Goal: Information Seeking & Learning: Compare options

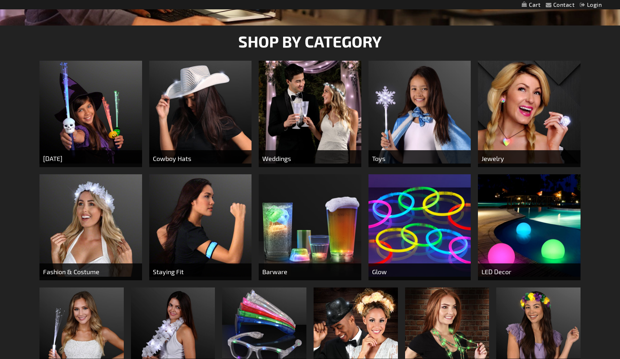
scroll to position [246, 0]
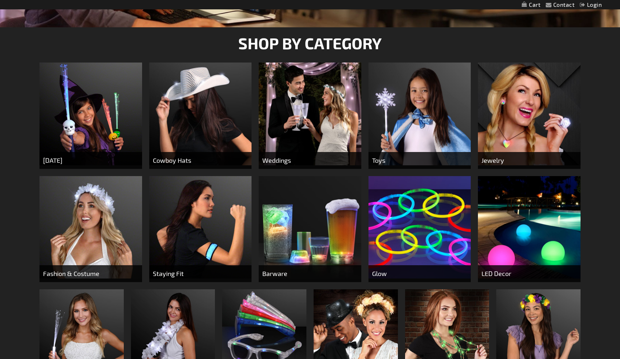
click at [309, 248] on img at bounding box center [310, 227] width 103 height 103
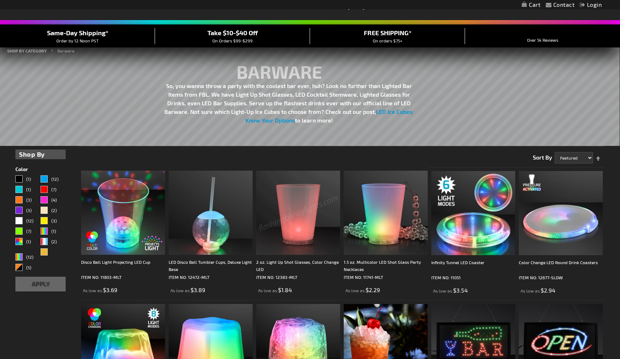
scroll to position [51, 0]
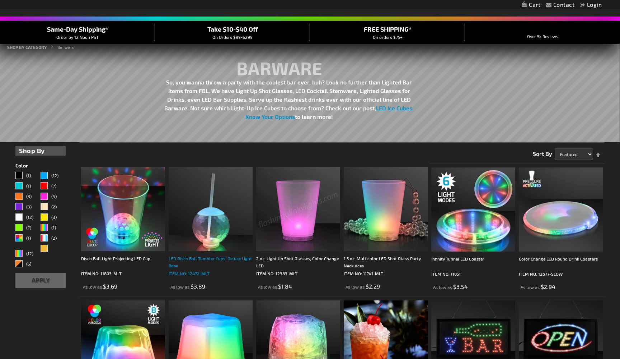
click at [200, 257] on div "LED Disco Ball Tumbler Cups, Deluxe Light Base" at bounding box center [211, 262] width 84 height 14
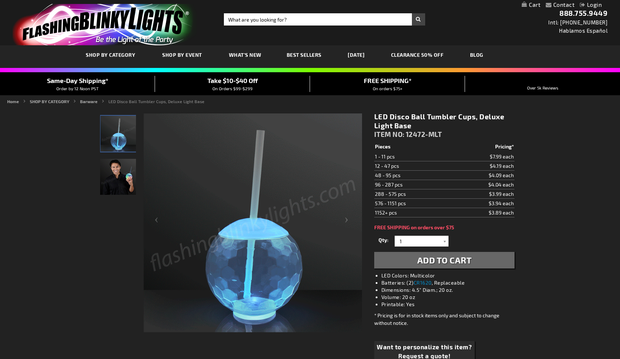
click at [118, 183] on img "Man displaying LED Disco Ball Tumbler Cup" at bounding box center [118, 177] width 36 height 36
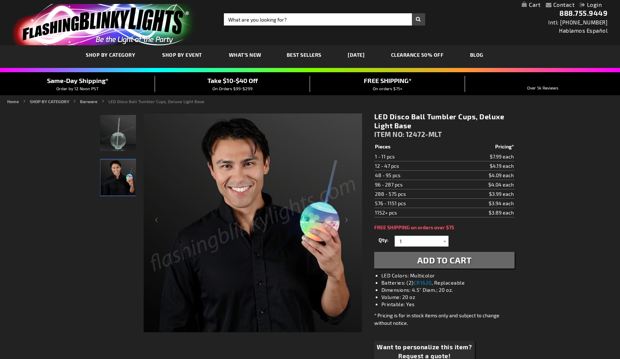
click at [120, 142] on img "LED Disco Ball Tumbler Cup" at bounding box center [118, 133] width 36 height 36
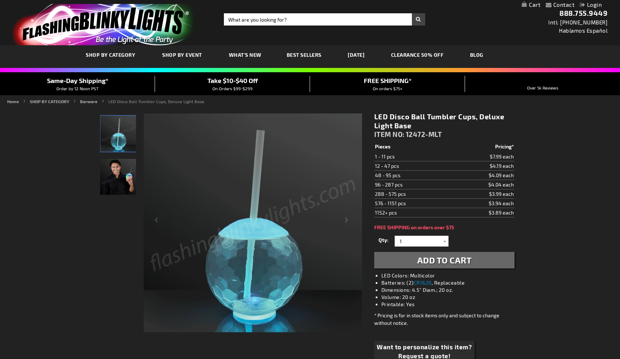
click at [122, 180] on img "Man displaying LED Disco Ball Tumbler Cup" at bounding box center [118, 177] width 36 height 36
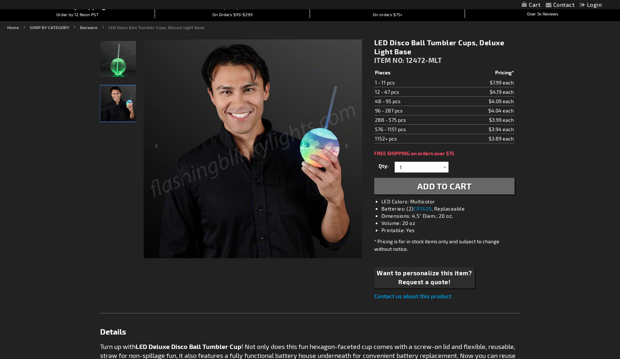
scroll to position [74, 0]
click at [425, 275] on span "Want to personalize this item?" at bounding box center [424, 272] width 95 height 9
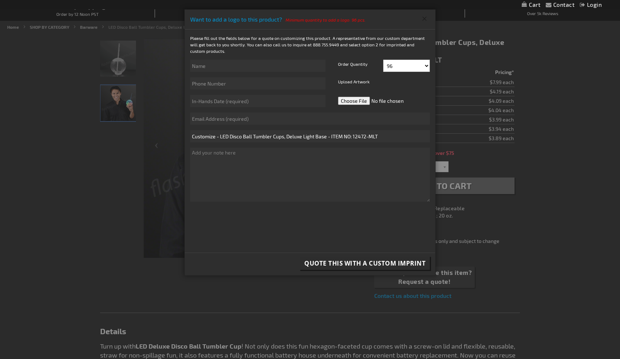
click at [426, 18] on button "Close" at bounding box center [425, 18] width 12 height 11
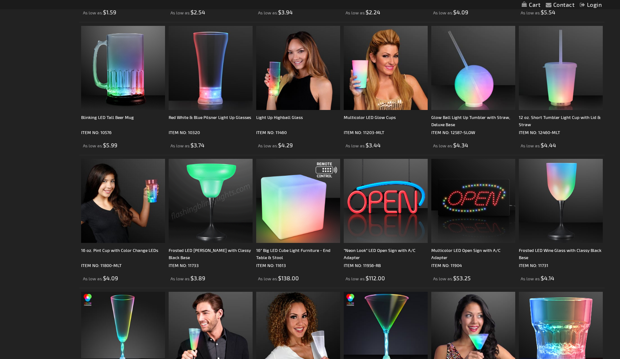
scroll to position [988, 0]
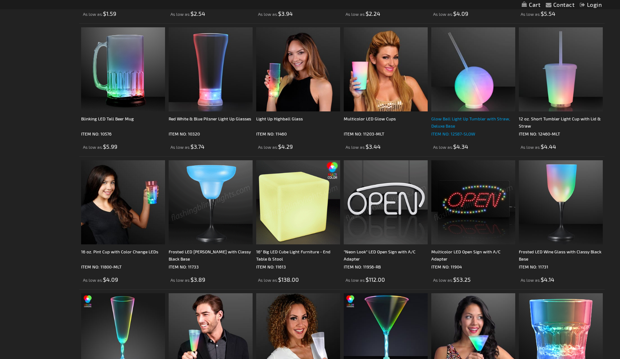
click at [463, 120] on div "Glow Ball Light Up Tumbler with Straw, Deluxe Base" at bounding box center [474, 122] width 84 height 14
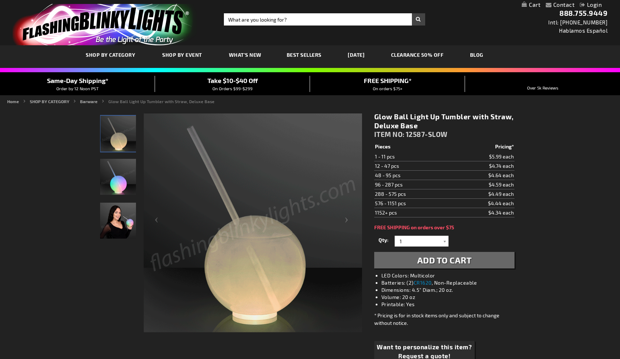
click at [122, 225] on img "Woman displaying Glow Ball Light Up Tumbler with Straw, Deluxe Base" at bounding box center [118, 220] width 36 height 36
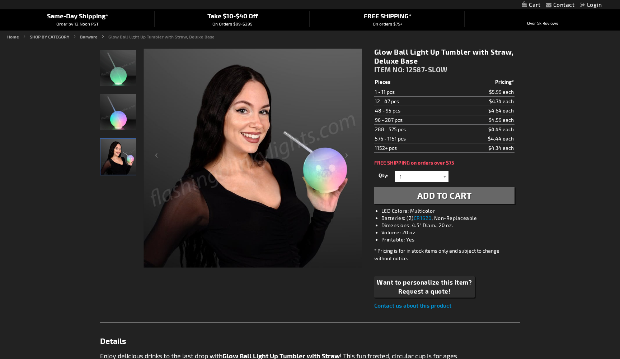
scroll to position [60, 0]
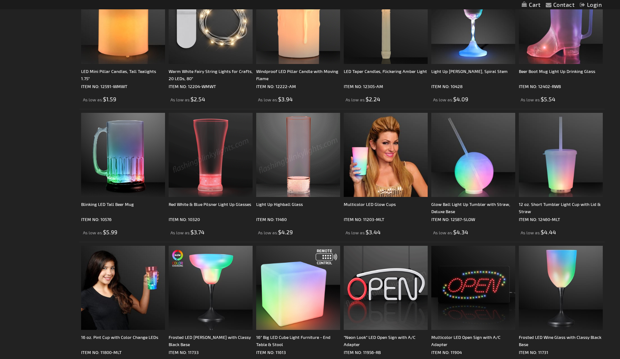
scroll to position [902, 0]
